Goal: Check status: Check status

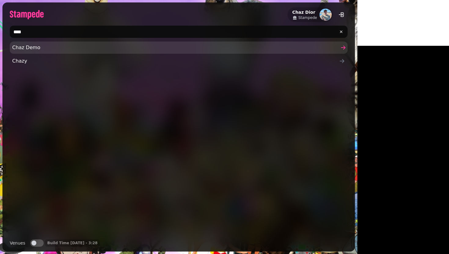
type input "****"
click at [26, 49] on span "Chaz Demo" at bounding box center [175, 47] width 327 height 7
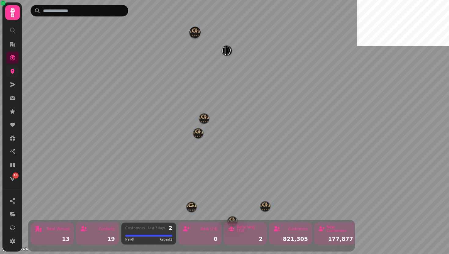
click at [12, 68] on icon at bounding box center [12, 71] width 6 height 6
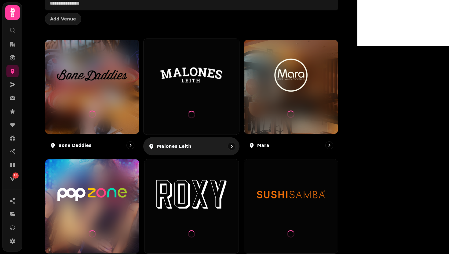
scroll to position [140, 0]
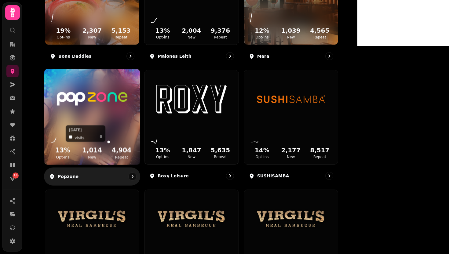
click at [135, 130] on icon at bounding box center [92, 134] width 86 height 20
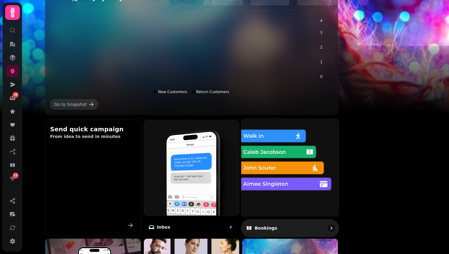
scroll to position [110, 0]
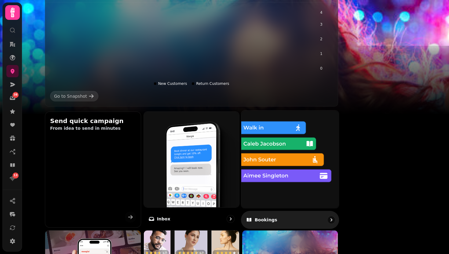
click at [312, 154] on img at bounding box center [290, 159] width 107 height 107
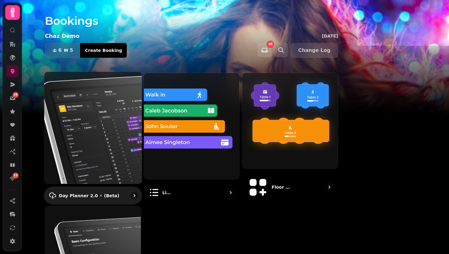
click at [112, 112] on img at bounding box center [92, 128] width 107 height 124
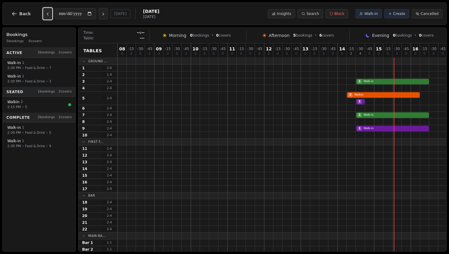
click at [47, 12] on icon "Previous day" at bounding box center [47, 14] width 5 height 5
type input "**********"
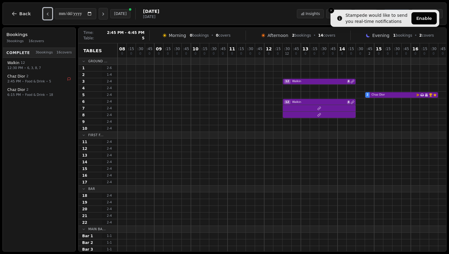
click at [391, 93] on div "2 Chaz Dior Email campaign booking Has conversation thread Birthday celebration…" at bounding box center [411, 95] width 587 height 7
select select "****"
select select "*"
select select "********"
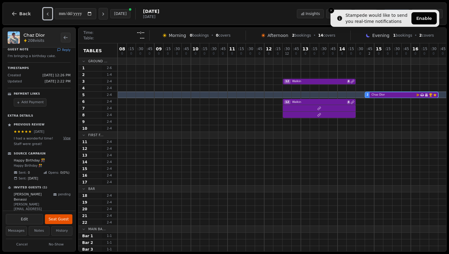
scroll to position [111, 0]
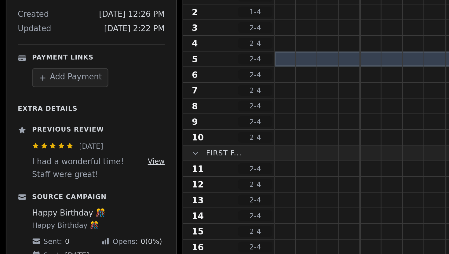
click at [63, 140] on button "View" at bounding box center [66, 138] width 7 height 5
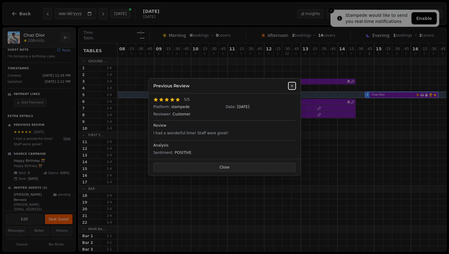
click at [294, 84] on icon at bounding box center [292, 85] width 5 height 5
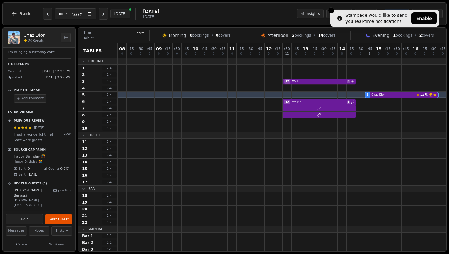
scroll to position [0, 0]
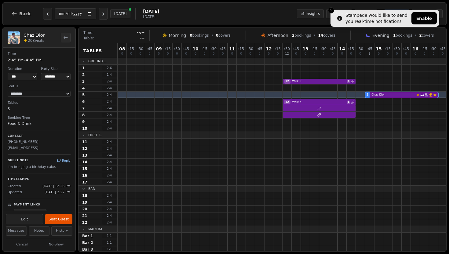
click at [61, 161] on button "Reply" at bounding box center [63, 161] width 13 height 5
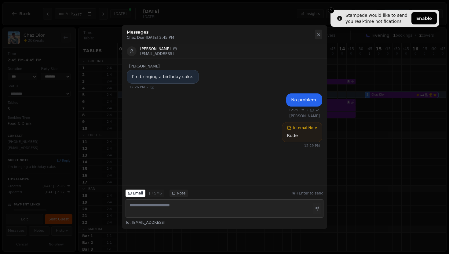
click at [317, 33] on icon at bounding box center [318, 34] width 5 height 5
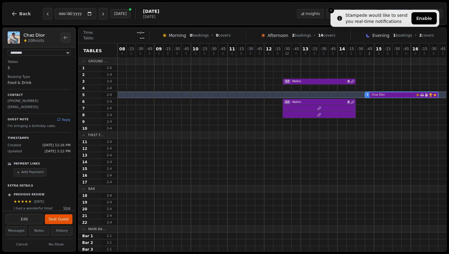
scroll to position [52, 0]
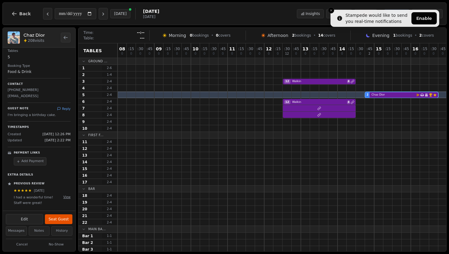
click at [33, 161] on button "Add Payment" at bounding box center [30, 161] width 33 height 8
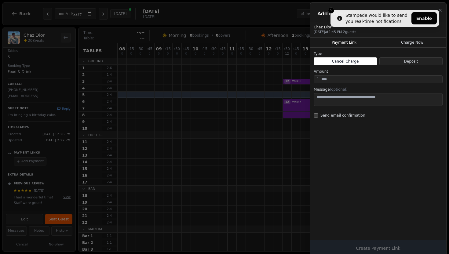
click at [417, 41] on button "Charge Now" at bounding box center [413, 43] width 68 height 10
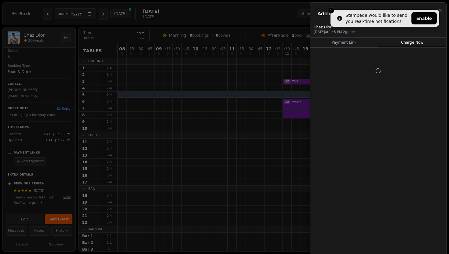
click at [330, 10] on h2 "Add Payment" at bounding box center [379, 13] width 122 height 7
click at [331, 12] on h2 "Add Payment" at bounding box center [379, 13] width 122 height 7
click at [331, 11] on h2 "Add Payment" at bounding box center [379, 13] width 122 height 7
click at [335, 12] on h2 "Add Payment" at bounding box center [379, 13] width 122 height 7
click at [333, 11] on h2 "Add Payment" at bounding box center [379, 13] width 122 height 7
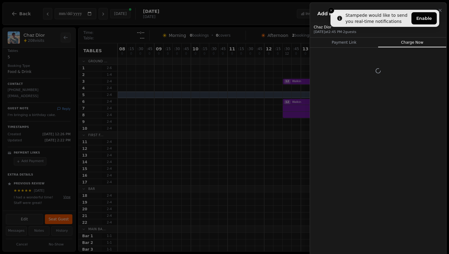
click at [334, 11] on h2 "Add Payment" at bounding box center [379, 13] width 122 height 7
click at [330, 11] on h2 "Add Payment" at bounding box center [379, 13] width 122 height 7
click at [330, 10] on h2 "Add Payment" at bounding box center [379, 13] width 122 height 7
click at [442, 11] on icon "button" at bounding box center [440, 10] width 5 height 5
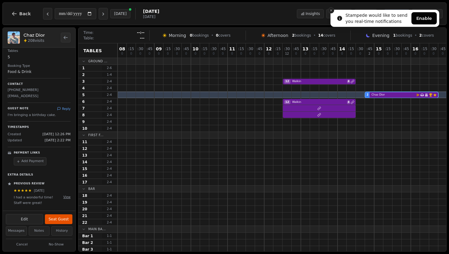
click at [331, 9] on line "Close toast" at bounding box center [332, 10] width 2 height 2
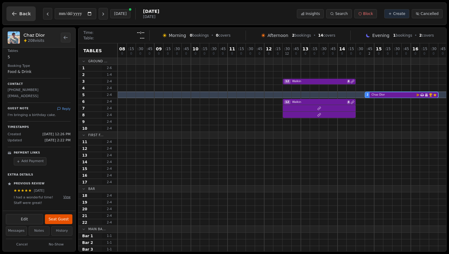
click at [13, 16] on icon "button" at bounding box center [14, 14] width 6 height 6
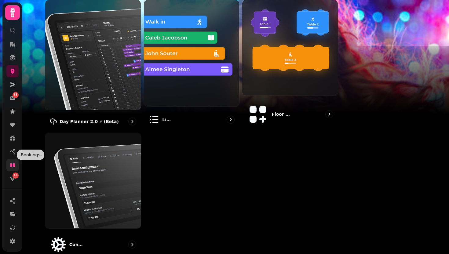
scroll to position [56, 0]
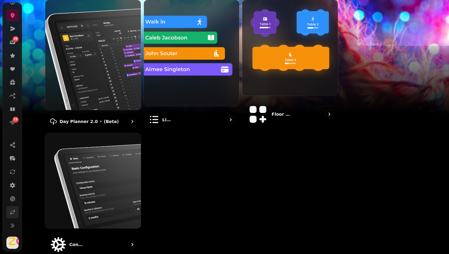
click at [12, 215] on icon at bounding box center [12, 212] width 6 height 6
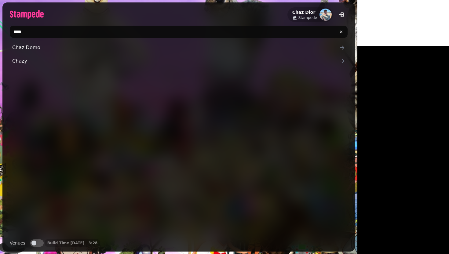
click at [118, 28] on input "****" at bounding box center [179, 32] width 338 height 12
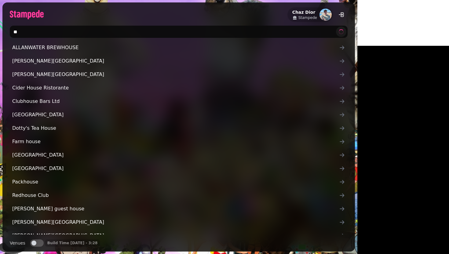
type input "*"
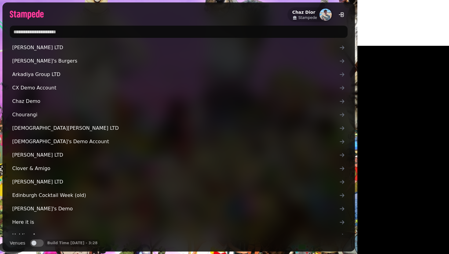
type input "*"
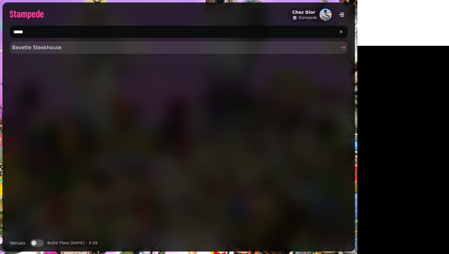
type input "*****"
click at [29, 47] on span "Bavette Steakhouse" at bounding box center [175, 47] width 327 height 7
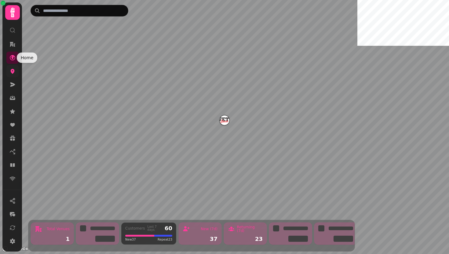
click at [10, 68] on icon at bounding box center [12, 71] width 6 height 6
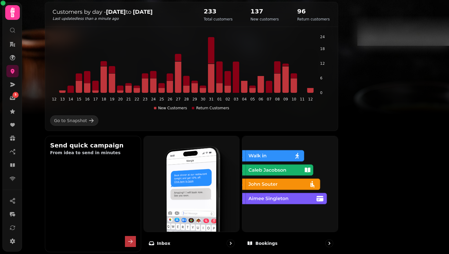
scroll to position [152, 0]
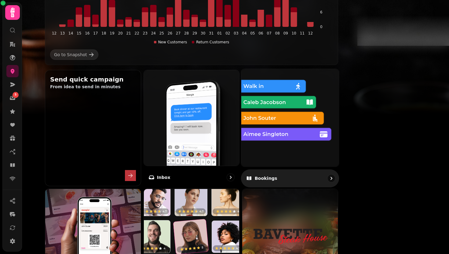
click at [344, 119] on img at bounding box center [290, 117] width 107 height 107
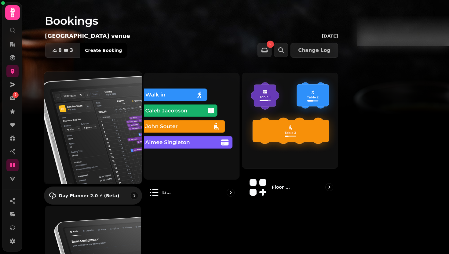
click at [147, 109] on img at bounding box center [92, 128] width 107 height 124
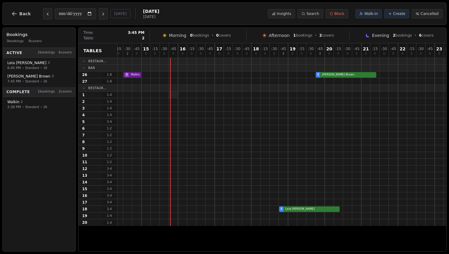
scroll to position [0, 102]
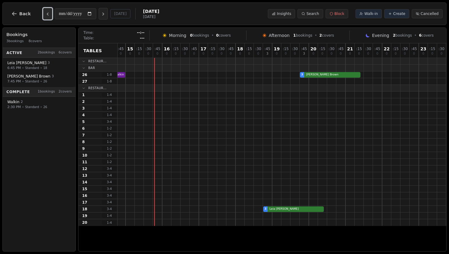
click at [46, 10] on button "Previous day" at bounding box center [47, 14] width 9 height 12
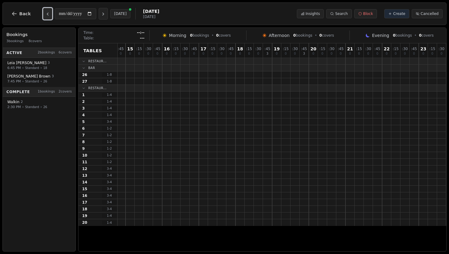
scroll to position [0, 0]
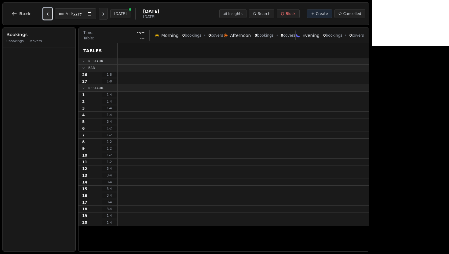
click at [47, 11] on button "Previous day" at bounding box center [47, 14] width 9 height 12
type input "**********"
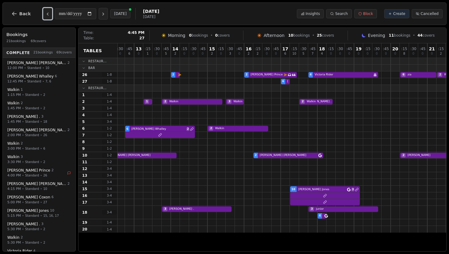
scroll to position [0, 19]
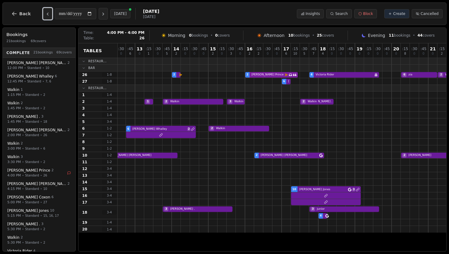
click at [268, 75] on div "2 Denise Swain Email campaign booking 2 Andrew Prince Email campaign booking Ha…" at bounding box center [313, 75] width 431 height 7
select select "*"
select select "********"
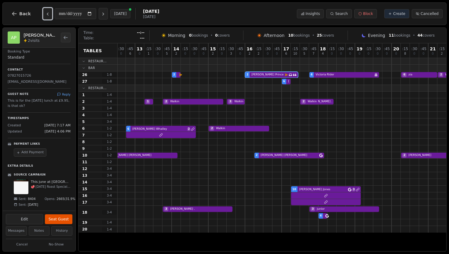
scroll to position [71, 0]
click at [23, 183] on img at bounding box center [21, 187] width 15 height 15
click at [23, 173] on p "Source Campaign" at bounding box center [30, 175] width 32 height 4
click at [51, 180] on p "This june at Bavette" at bounding box center [51, 182] width 40 height 5
click at [43, 185] on div "This june at Bavette 🥩 Sunday Roast Special – Only £9.95! 🥕 - Bavette" at bounding box center [51, 187] width 40 height 15
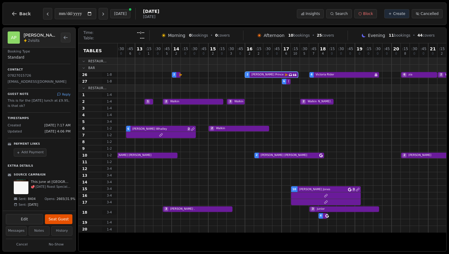
click at [29, 183] on div "This june at Bavette 🥩 Sunday Roast Special – Only £9.95! 🥕 - Bavette" at bounding box center [42, 187] width 57 height 15
click at [25, 183] on img at bounding box center [21, 187] width 15 height 15
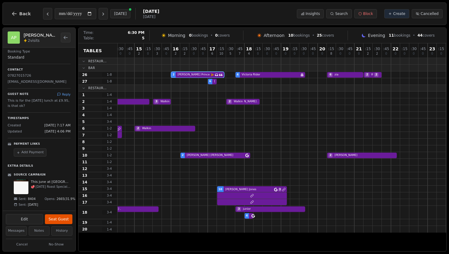
scroll to position [0, 91]
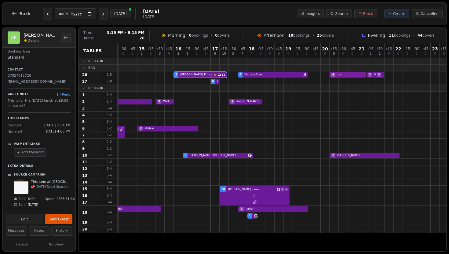
click at [357, 76] on div "2 Denise Swain Email campaign booking 2 Andrew Prince Email campaign booking Ha…" at bounding box center [242, 75] width 431 height 7
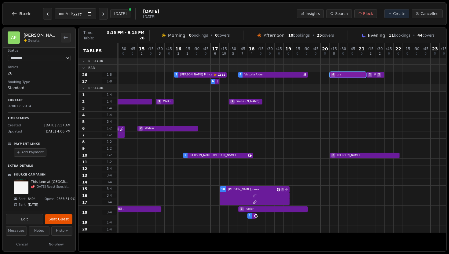
scroll to position [0, 0]
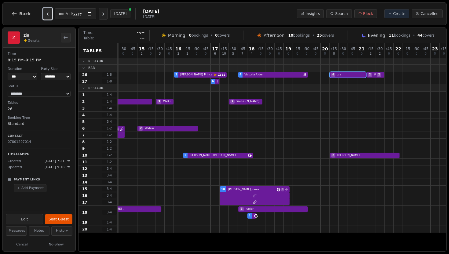
click at [48, 18] on button "Previous day" at bounding box center [47, 14] width 9 height 12
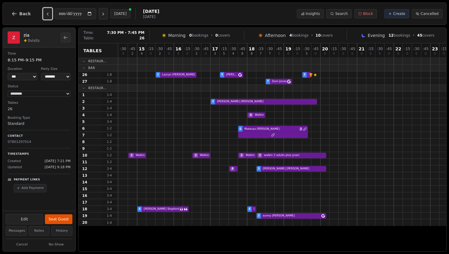
click at [308, 75] on div "2 Lauryn Baker 5 Rachel Lomax 3 Jayne Booth VIP customer (9 visits) Customer ha…" at bounding box center [242, 75] width 431 height 7
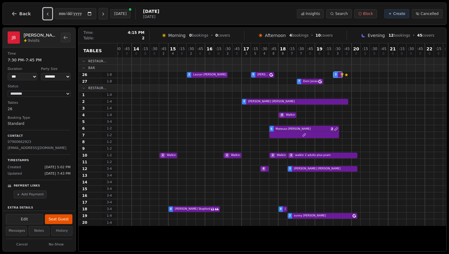
scroll to position [0, 59]
click at [48, 16] on icon "Previous day" at bounding box center [47, 14] width 5 height 5
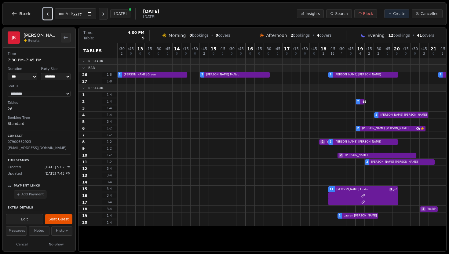
scroll to position [0, 0]
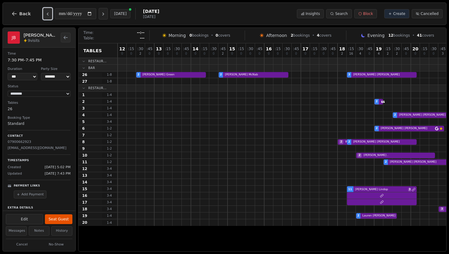
click at [49, 12] on button "Previous day" at bounding box center [47, 14] width 9 height 12
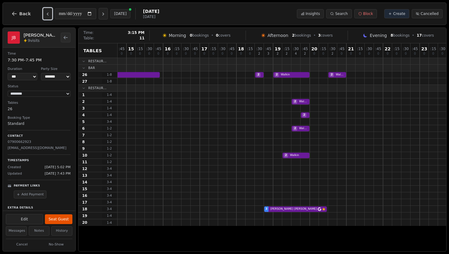
scroll to position [0, 102]
click at [305, 116] on div "2 Walkin" at bounding box center [231, 115] width 431 height 7
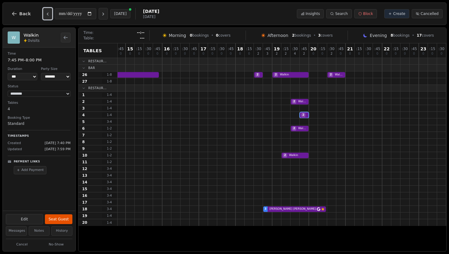
click at [46, 9] on button "Previous day" at bounding box center [47, 14] width 9 height 12
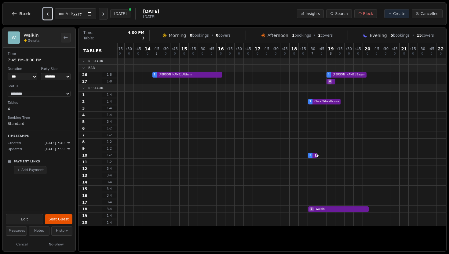
scroll to position [0, 45]
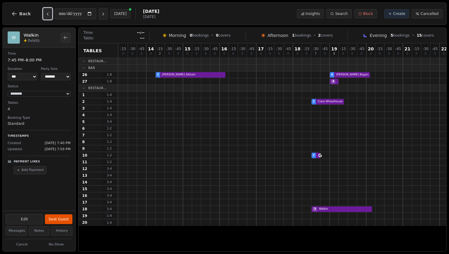
click at [47, 13] on icon "Previous day" at bounding box center [47, 14] width 5 height 5
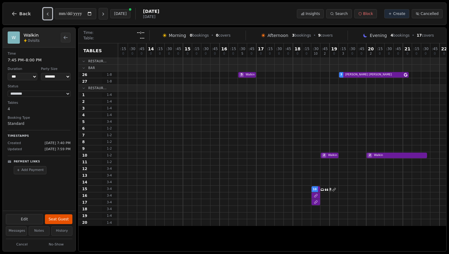
click at [47, 14] on icon "Previous day" at bounding box center [47, 14] width 1 height 2
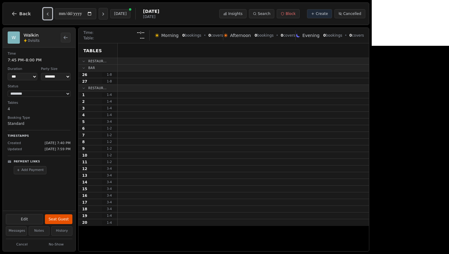
scroll to position [0, 0]
click at [47, 14] on icon "Previous day" at bounding box center [47, 14] width 1 height 2
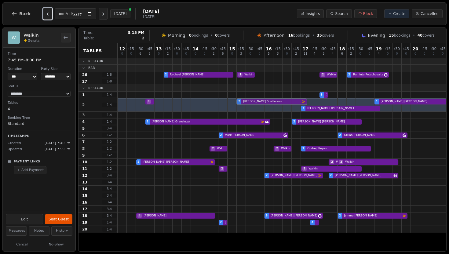
click at [268, 101] on div "4 Walkin 2 Julie Scatterson Email campaign booking 7 Hannah Duckworth 4 Leah Ra…" at bounding box center [333, 104] width 431 height 13
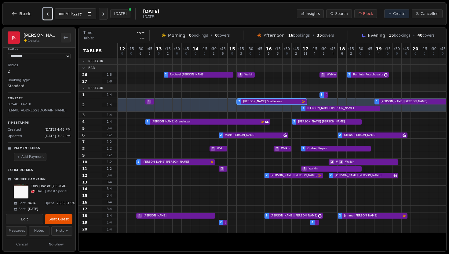
scroll to position [47, 0]
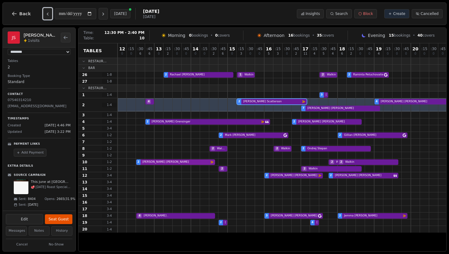
click at [195, 162] on div "2 Stephen Woods Email campaign booking 2 Walkin 2 Walkin 2 Walkin" at bounding box center [333, 162] width 431 height 7
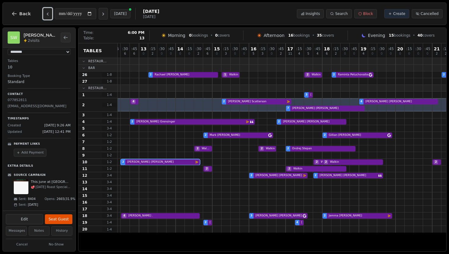
scroll to position [0, 0]
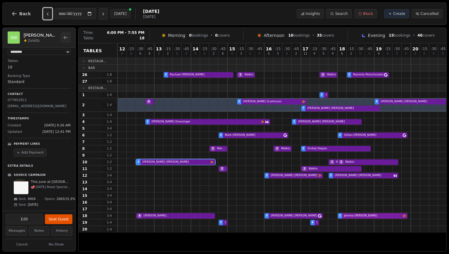
click at [384, 214] on div "4 Julie . 3 Jake Williams 2 Jemma Hardman Email campaign booking" at bounding box center [333, 216] width 431 height 7
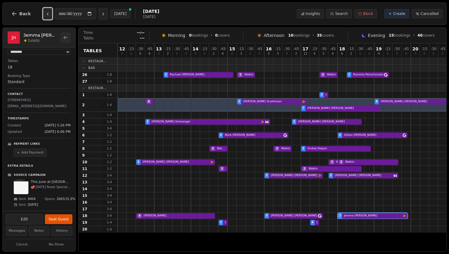
click at [48, 15] on icon "Previous day" at bounding box center [47, 14] width 5 height 5
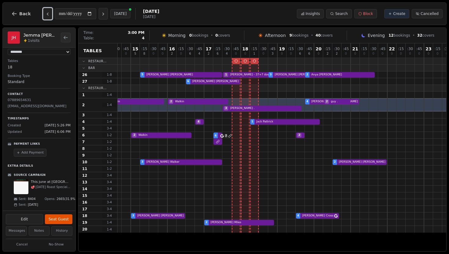
scroll to position [0, 102]
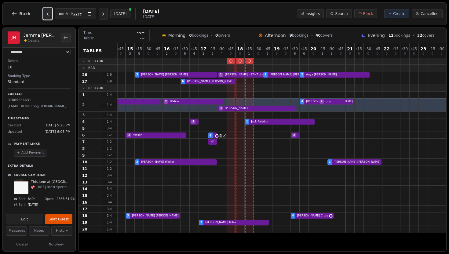
click at [48, 15] on icon "Previous day" at bounding box center [47, 14] width 5 height 5
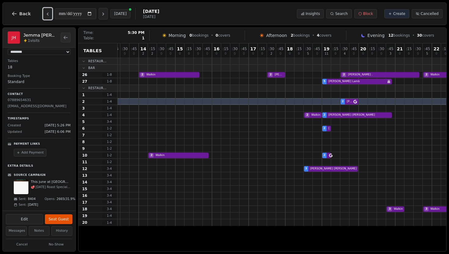
scroll to position [0, 0]
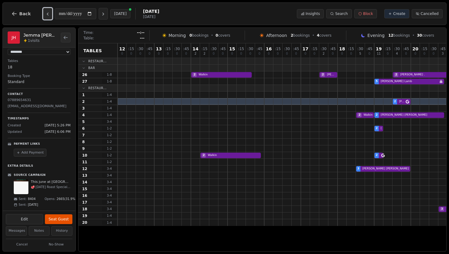
click at [49, 13] on button "Previous day" at bounding box center [47, 14] width 9 height 12
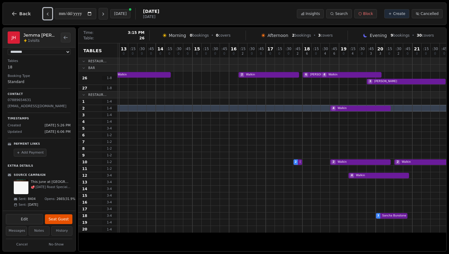
scroll to position [0, 102]
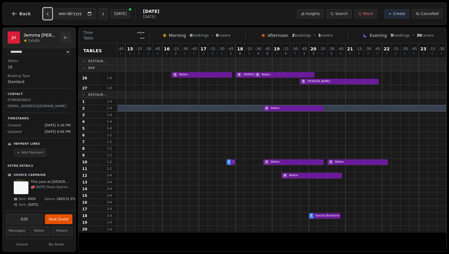
click at [45, 17] on button "Previous day" at bounding box center [47, 14] width 9 height 12
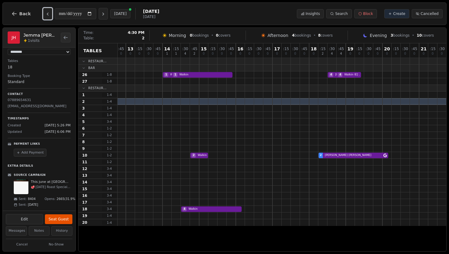
scroll to position [0, 0]
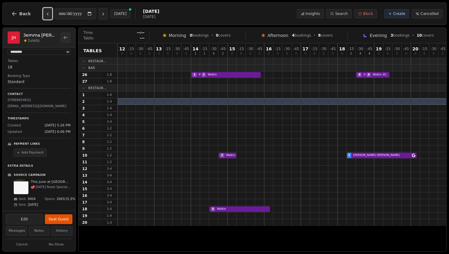
click at [43, 13] on button "Previous day" at bounding box center [47, 14] width 9 height 12
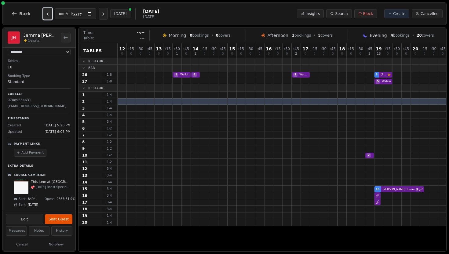
click at [45, 13] on icon "Previous day" at bounding box center [47, 14] width 5 height 5
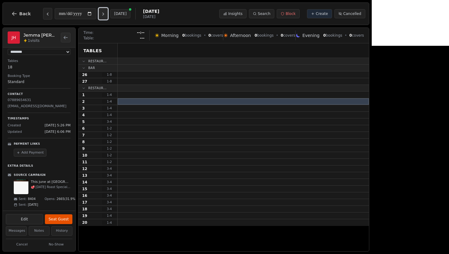
click at [103, 17] on button "Next day" at bounding box center [103, 14] width 9 height 12
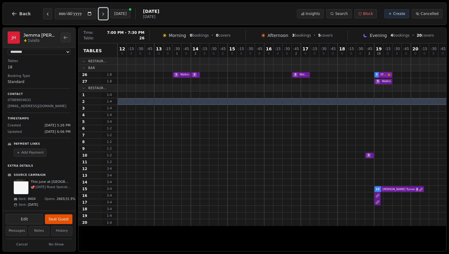
click at [389, 77] on div "1 Walkin 2 Walkin 2 Walkin 3 Carla Fitzgerald Email campaign booking" at bounding box center [333, 75] width 431 height 7
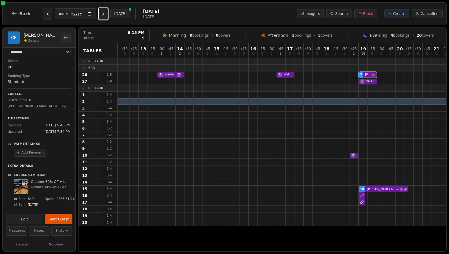
scroll to position [0, 18]
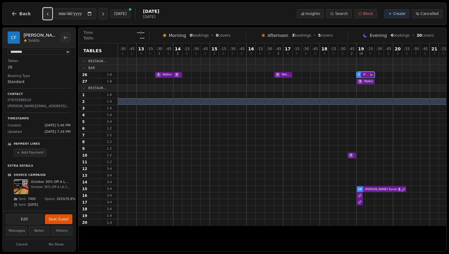
click at [47, 14] on icon "Previous day" at bounding box center [47, 14] width 1 height 2
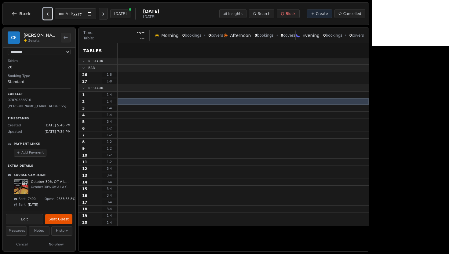
scroll to position [0, 0]
click at [47, 14] on icon "Previous day" at bounding box center [47, 14] width 1 height 2
type input "**********"
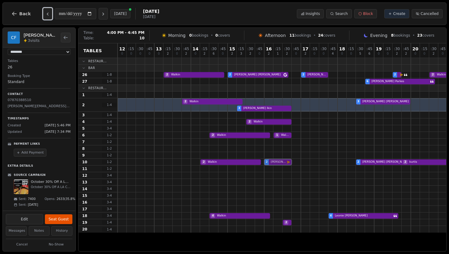
click at [277, 163] on div "2 Walkin 2 Julie Lawrenson Email campaign booking 2 Adam Lowe 2 kurtis" at bounding box center [333, 162] width 431 height 7
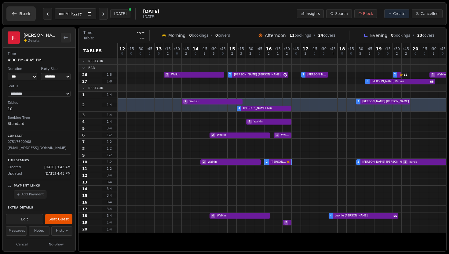
click at [24, 13] on span "Back" at bounding box center [25, 14] width 12 height 4
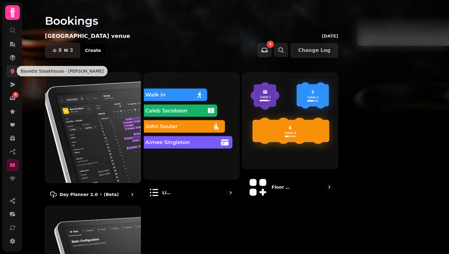
click at [15, 70] on icon at bounding box center [12, 71] width 6 height 6
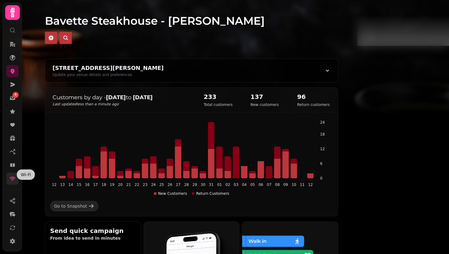
scroll to position [56, 0]
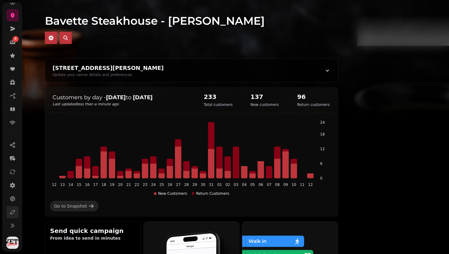
click at [12, 214] on icon at bounding box center [12, 212] width 6 height 6
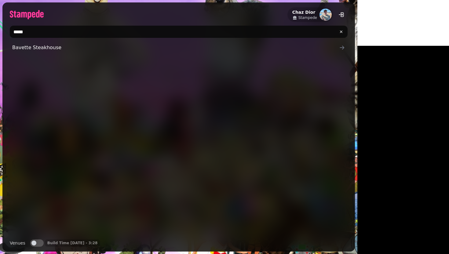
click at [143, 32] on input "*****" at bounding box center [179, 32] width 338 height 12
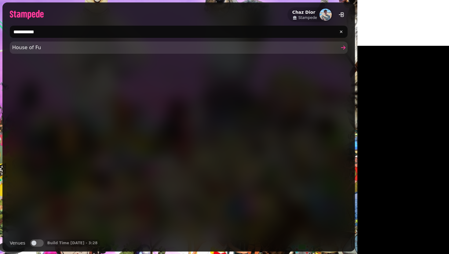
type input "**********"
click at [19, 50] on span "House of Fu" at bounding box center [175, 47] width 327 height 7
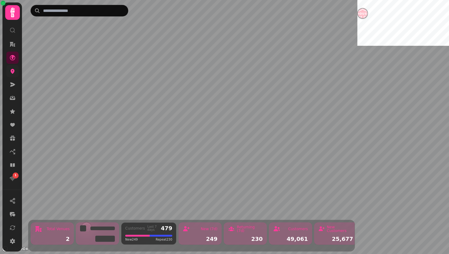
click at [9, 73] on icon at bounding box center [12, 71] width 6 height 6
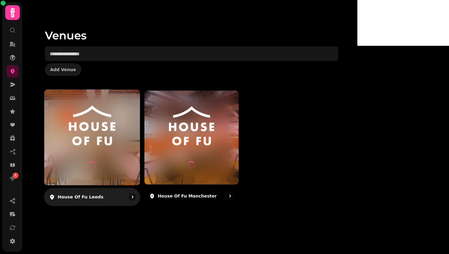
click at [140, 149] on div at bounding box center [92, 138] width 96 height 96
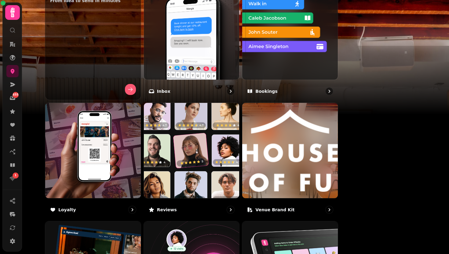
scroll to position [256, 0]
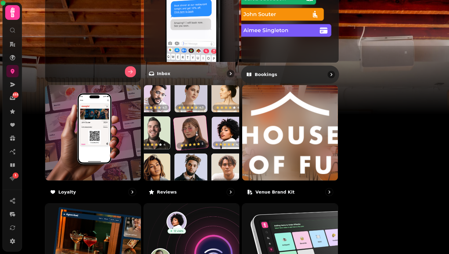
click at [315, 23] on img at bounding box center [290, 13] width 107 height 107
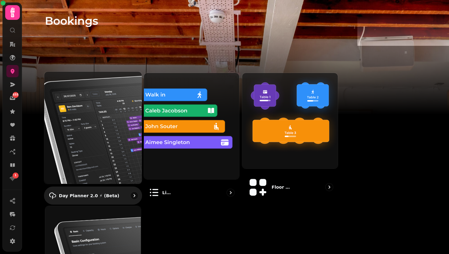
click at [134, 121] on img at bounding box center [92, 128] width 107 height 124
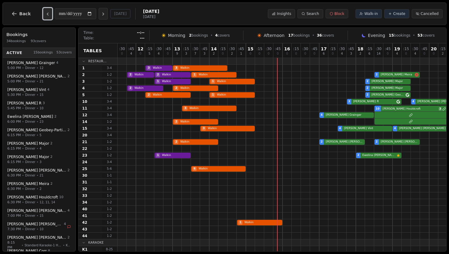
click at [45, 15] on icon "Previous day" at bounding box center [47, 14] width 5 height 5
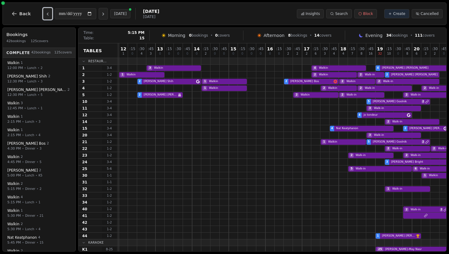
scroll to position [0, 7]
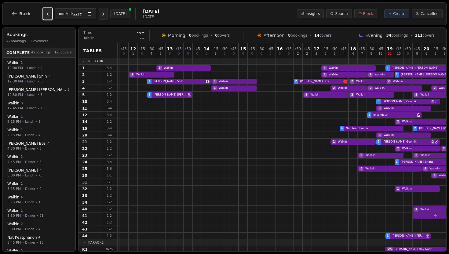
click at [49, 18] on button "Previous day" at bounding box center [47, 14] width 9 height 12
type input "**********"
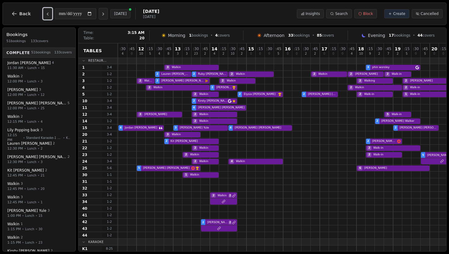
scroll to position [1, 429]
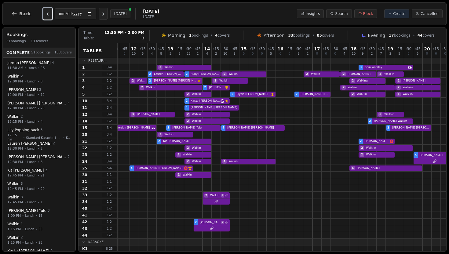
click at [168, 82] on div "2 Walkin 2 Vicki Goodall Email campaign booking 2 Walkin 2 Walking 2 Morgan" at bounding box center [74, 81] width 771 height 7
select select "****"
select select "*"
select select "********"
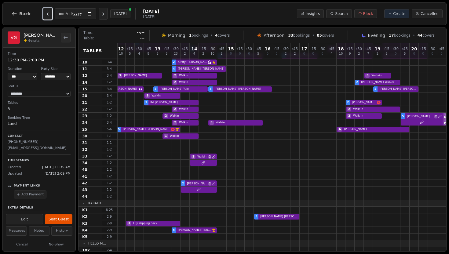
scroll to position [47, 0]
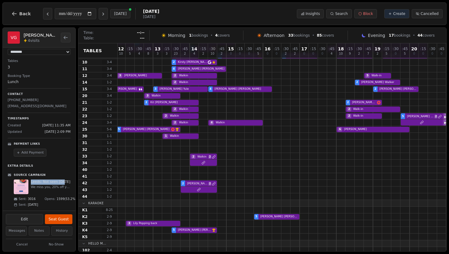
drag, startPoint x: 31, startPoint y: 177, endPoint x: 63, endPoint y: 178, distance: 32.1
click at [63, 180] on p "Leeds- Not seen in 3 months" at bounding box center [51, 182] width 40 height 5
click at [46, 14] on icon "Previous day" at bounding box center [47, 14] width 5 height 5
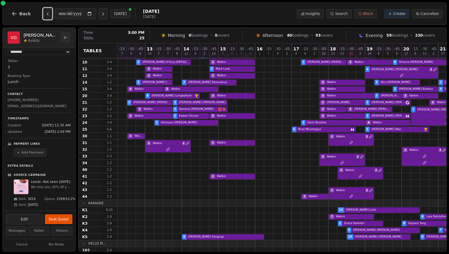
scroll to position [39, 451]
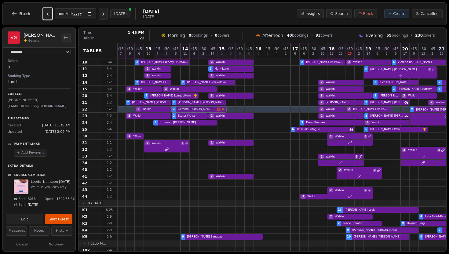
click at [195, 109] on div "2 Walkin 2 Gemma Allen Email campaign booking 2 Walkin 2 Jacob Ross 7 Megan All…" at bounding box center [107, 109] width 881 height 7
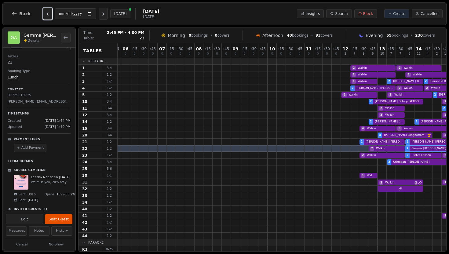
scroll to position [0, 213]
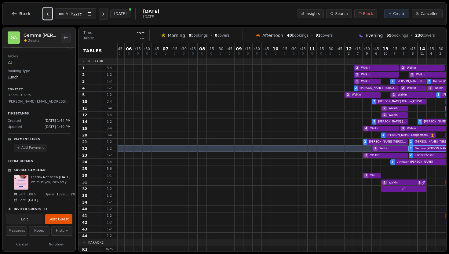
click at [45, 14] on icon "Previous day" at bounding box center [47, 14] width 5 height 5
type input "**********"
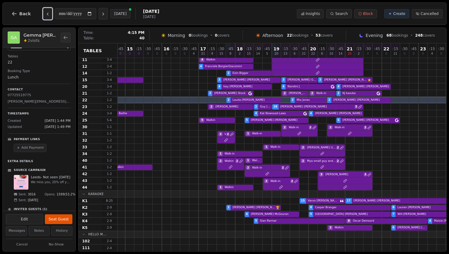
scroll to position [53, 134]
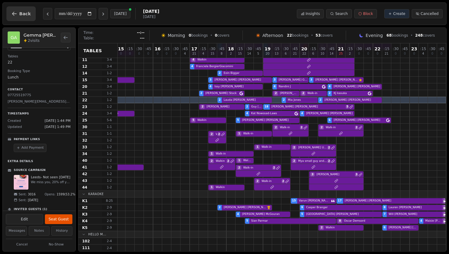
click at [17, 15] on icon "button" at bounding box center [14, 14] width 6 height 6
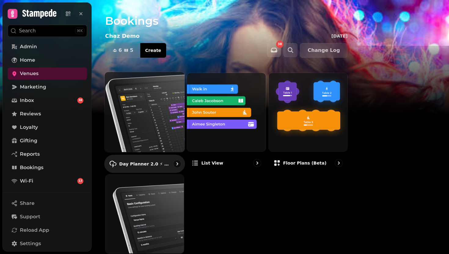
click at [132, 131] on img at bounding box center [145, 112] width 88 height 88
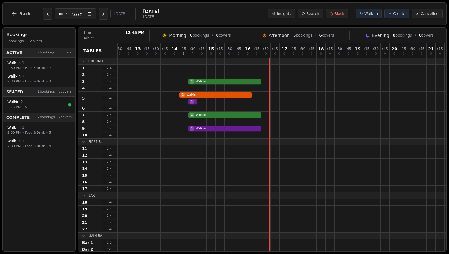
scroll to position [0, 176]
